Goal: Transaction & Acquisition: Obtain resource

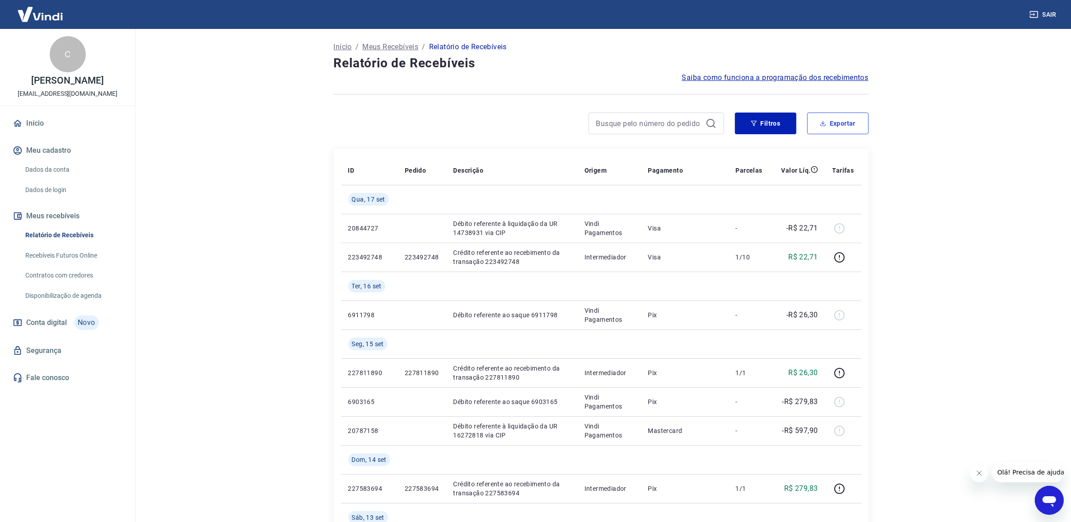
drag, startPoint x: 837, startPoint y: 125, endPoint x: 826, endPoint y: 127, distance: 11.6
click at [837, 125] on button "Exportar" at bounding box center [837, 123] width 61 height 22
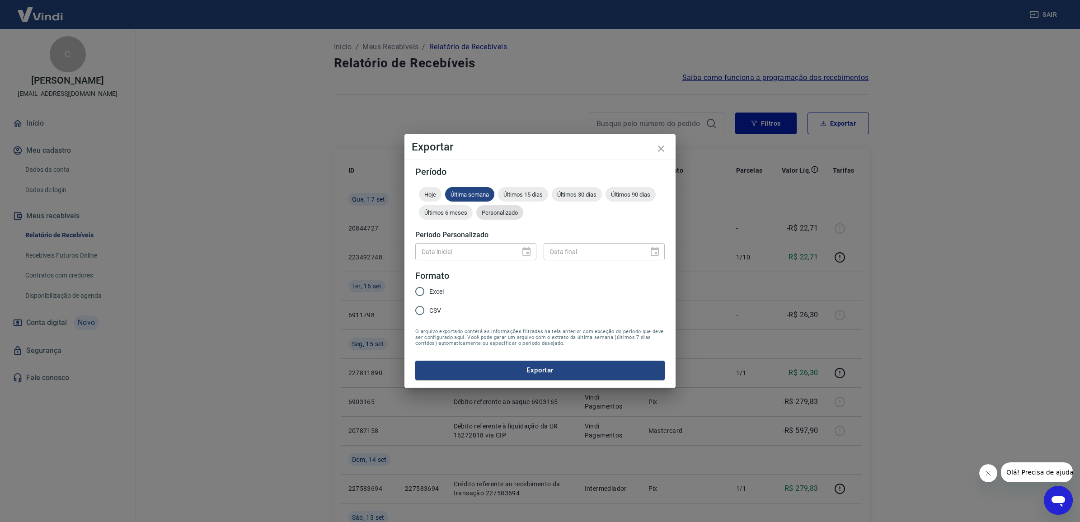
click at [502, 215] on span "Personalizado" at bounding box center [499, 212] width 47 height 7
click at [526, 253] on icon "Choose date" at bounding box center [526, 251] width 11 height 11
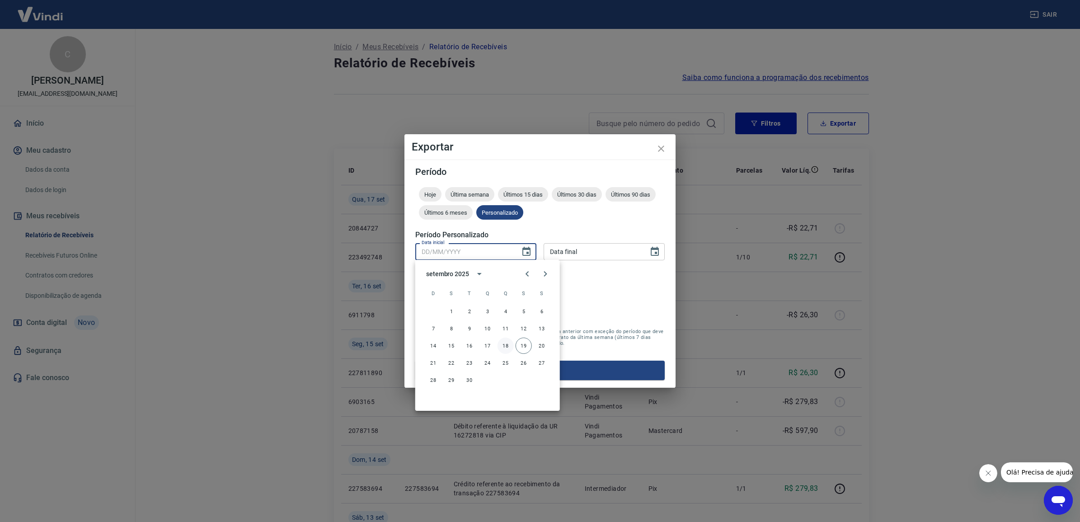
click at [509, 346] on button "18" at bounding box center [505, 345] width 16 height 16
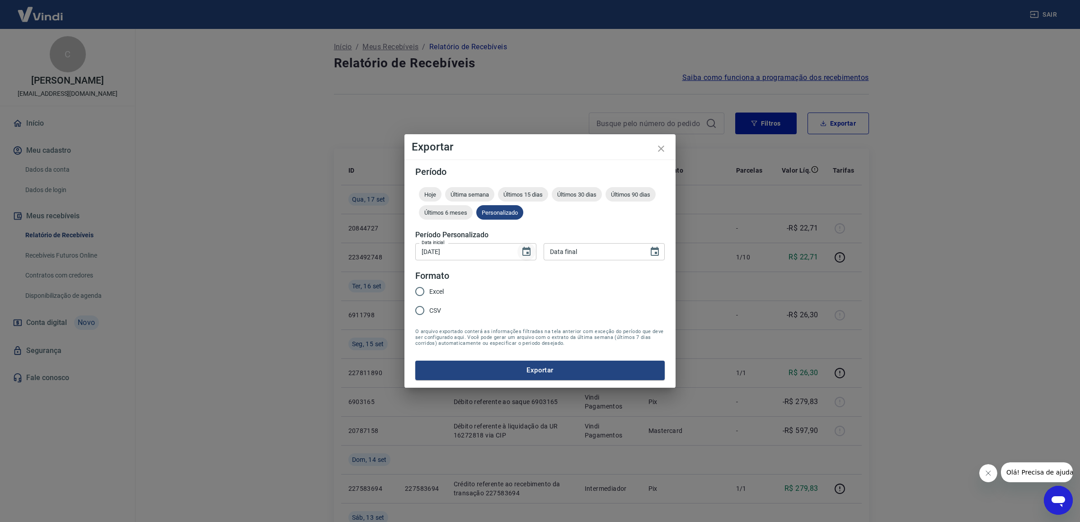
click at [524, 251] on icon "Choose date, selected date is 18 de set de 2025" at bounding box center [526, 251] width 11 height 11
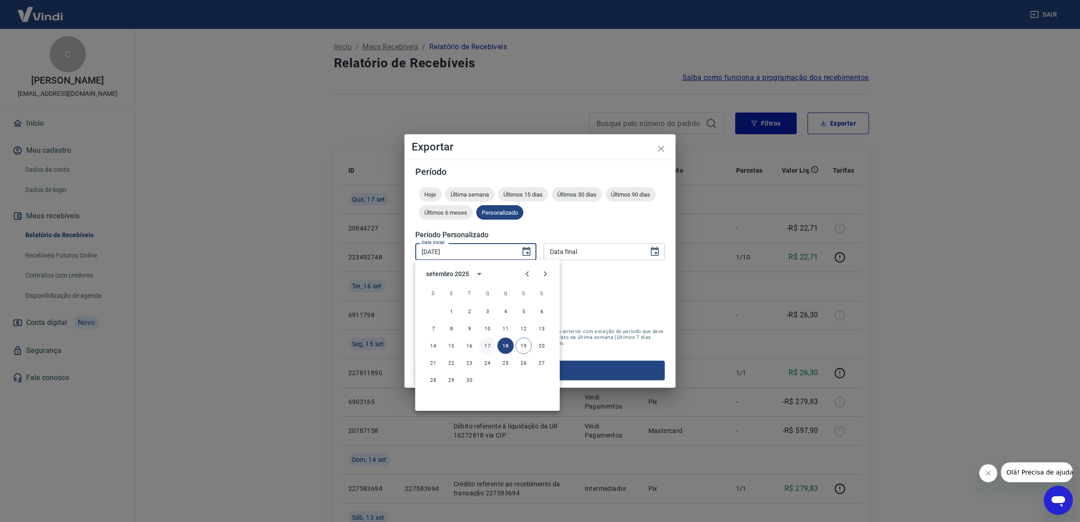
click at [490, 344] on button "17" at bounding box center [487, 345] width 16 height 16
type input "17/09/2025"
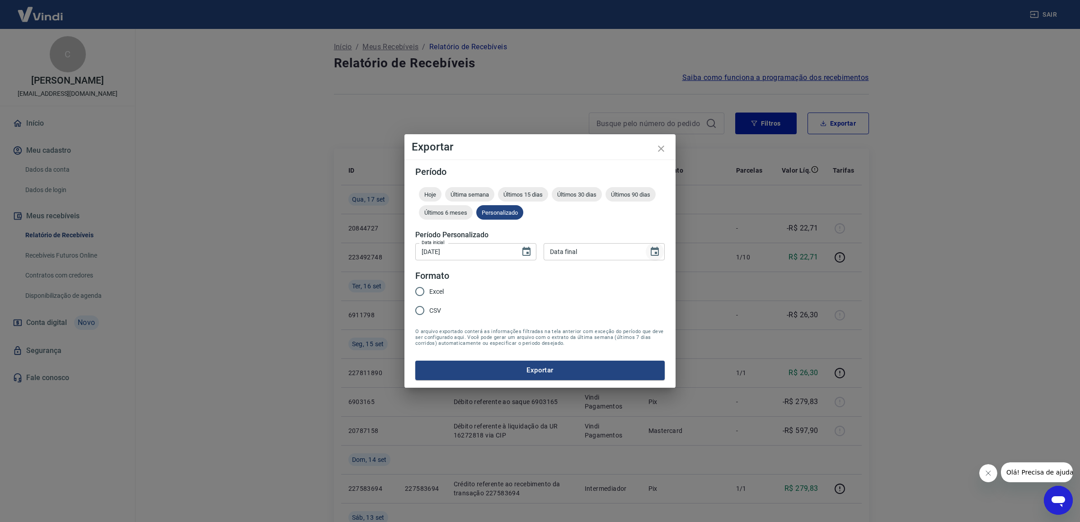
click at [654, 252] on icon "Choose date" at bounding box center [654, 251] width 11 height 11
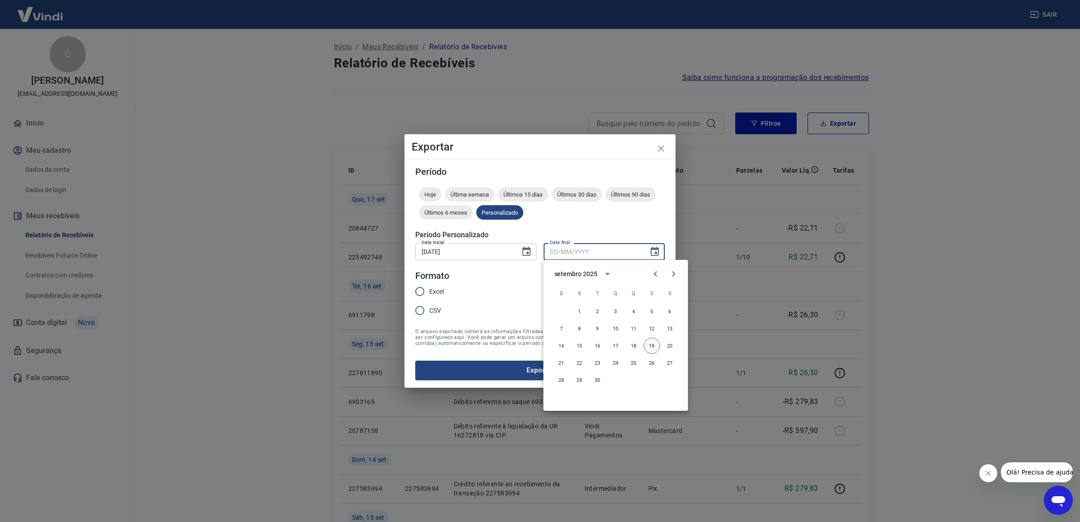
click at [649, 348] on button "19" at bounding box center [652, 345] width 16 height 16
type input "19/09/2025"
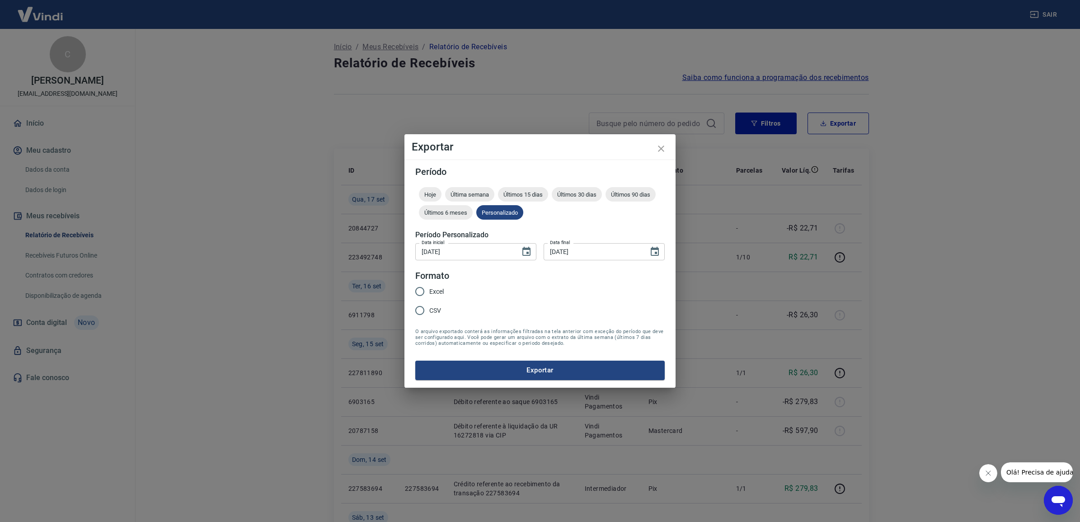
click at [432, 292] on span "Excel" at bounding box center [436, 291] width 14 height 9
click at [429, 292] on input "Excel" at bounding box center [419, 291] width 19 height 19
radio input "true"
click at [529, 369] on button "Exportar" at bounding box center [539, 369] width 249 height 19
